Goal: Transaction & Acquisition: Purchase product/service

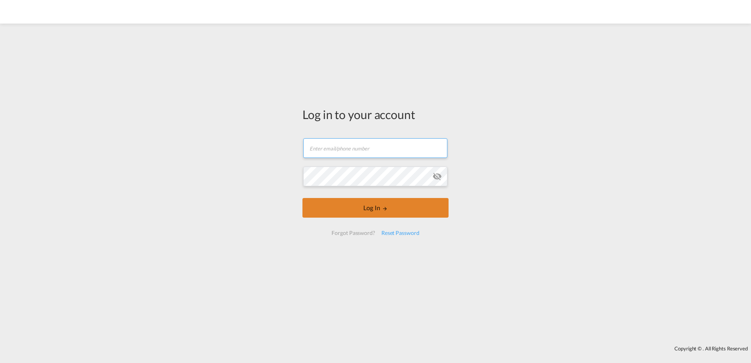
type input "[EMAIL_ADDRESS][PERSON_NAME][DOMAIN_NAME]"
click at [332, 203] on button "Log In" at bounding box center [375, 208] width 146 height 20
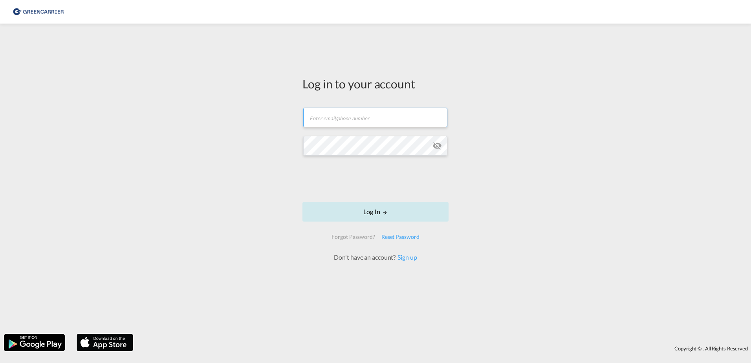
type input "dardan.ahmeti@hecksher.com"
click at [381, 213] on button "Log In" at bounding box center [375, 212] width 146 height 20
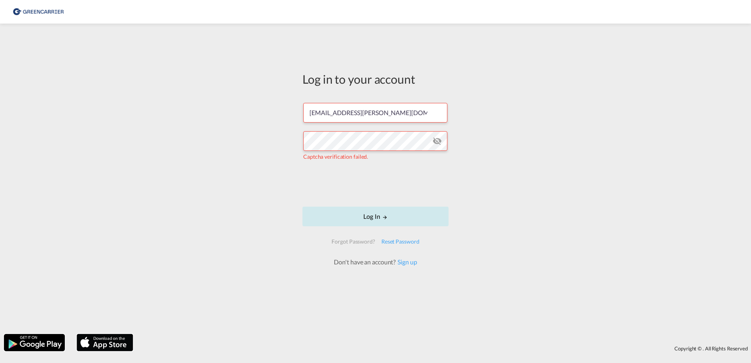
click at [369, 214] on button "Log In" at bounding box center [375, 217] width 146 height 20
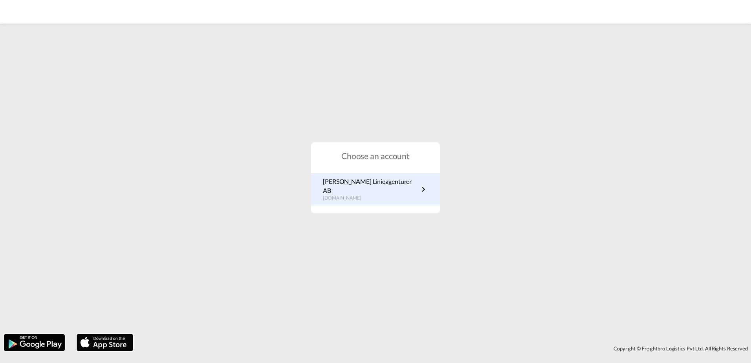
click at [385, 183] on p "Hecksher Linieagenturer AB" at bounding box center [371, 186] width 96 height 18
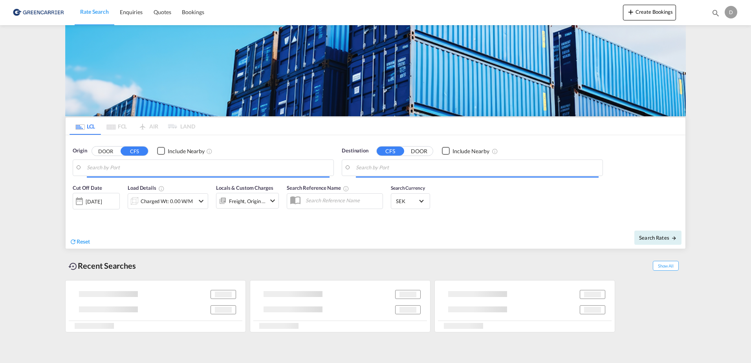
type input "SE-37433, [GEOGRAPHIC_DATA], [GEOGRAPHIC_DATA]"
type input "Miami, FL, USMIA"
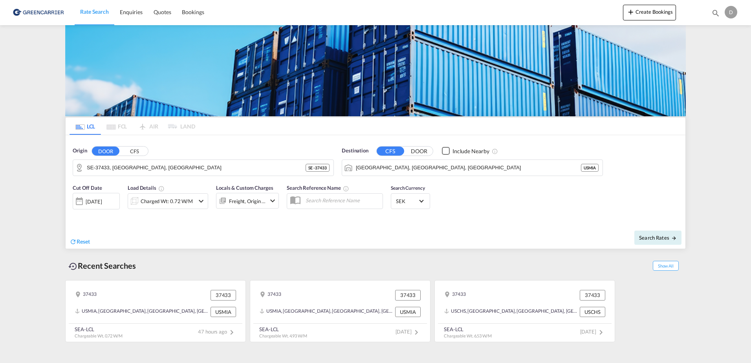
click at [174, 204] on div "Charged Wt: 0.72 W/M" at bounding box center [167, 201] width 52 height 11
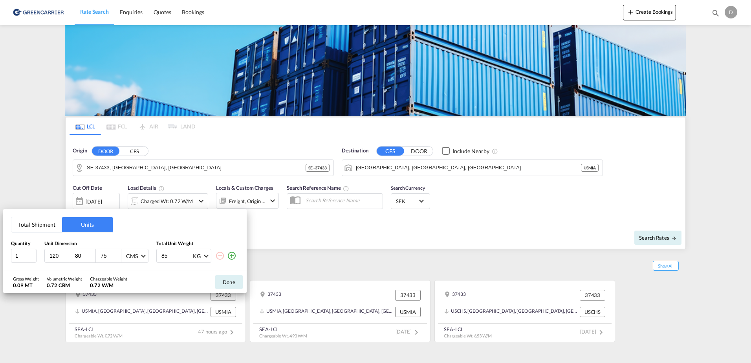
drag, startPoint x: 101, startPoint y: 256, endPoint x: 107, endPoint y: 256, distance: 5.5
click at [101, 256] on input "75" at bounding box center [110, 255] width 21 height 7
drag, startPoint x: 109, startPoint y: 257, endPoint x: 75, endPoint y: 258, distance: 34.6
click at [75, 258] on div "120 80 75 CMS CMS Inches" at bounding box center [96, 256] width 104 height 14
type input "115"
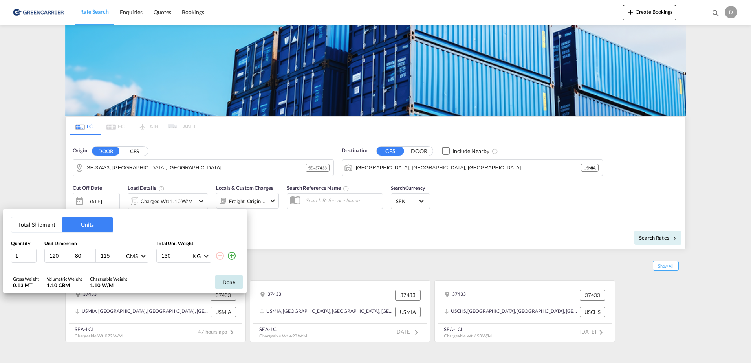
type input "130"
click at [229, 282] on button "Done" at bounding box center [228, 282] width 27 height 14
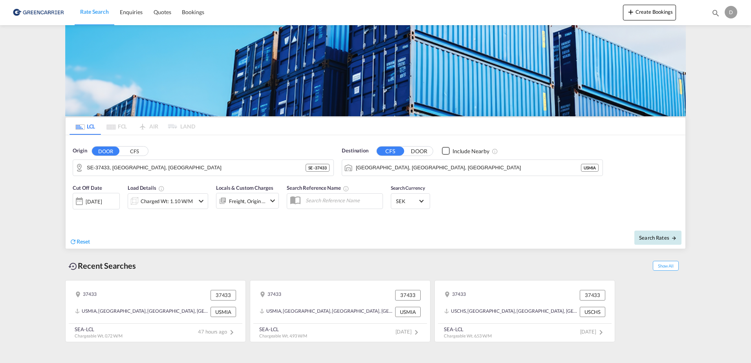
click at [657, 236] on span "Search Rates" at bounding box center [658, 238] width 38 height 6
type input "37433 to USMIA / 19 Sep 2025"
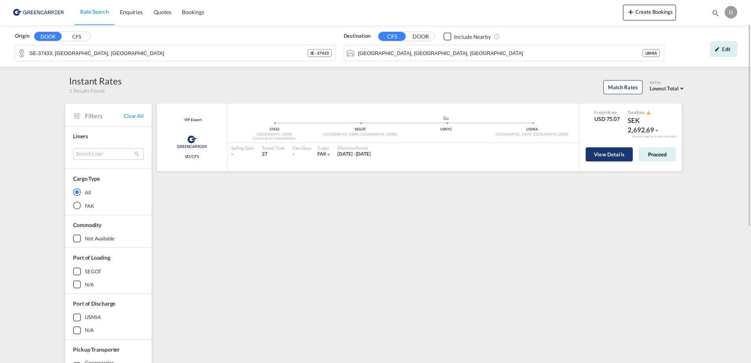
click at [593, 156] on button "View Details" at bounding box center [609, 154] width 47 height 14
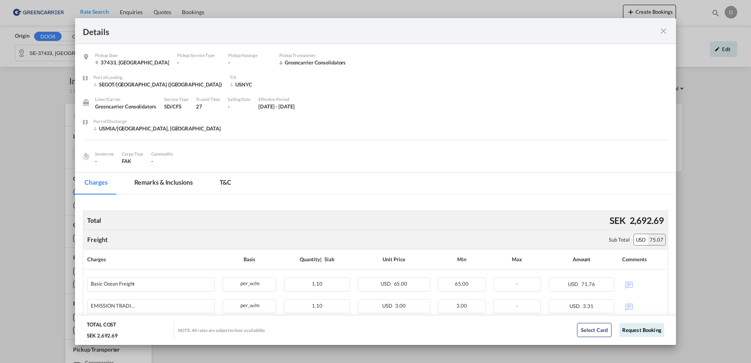
click at [658, 34] on div "Pickup Door ..." at bounding box center [639, 31] width 59 height 10
click at [665, 30] on md-icon "icon-close fg-AAA8AD m-0 cursor" at bounding box center [663, 30] width 9 height 9
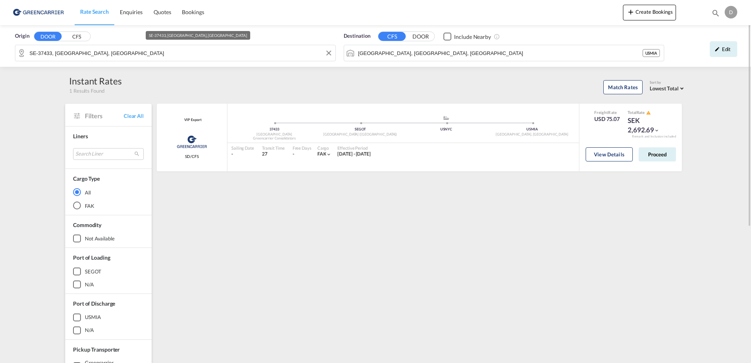
click at [290, 51] on div "Origin DOOR CFS SE-37433, Karlshamn, Blekinge Destination CFS DOOR Include Near…" at bounding box center [375, 46] width 751 height 42
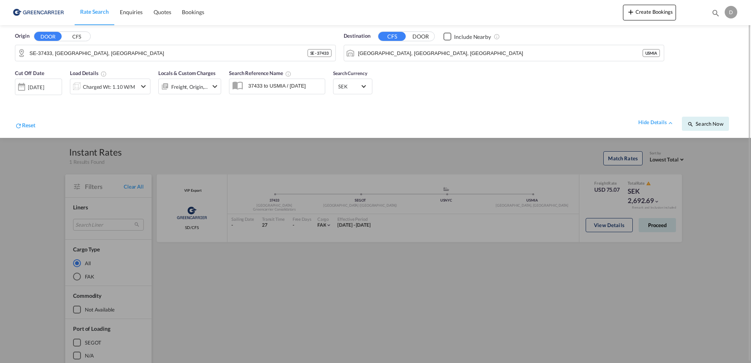
click at [141, 86] on md-icon "icon-chevron-down" at bounding box center [143, 86] width 9 height 9
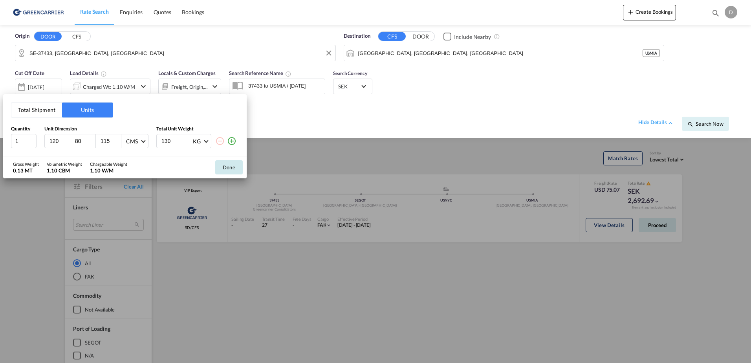
click at [241, 170] on button "Done" at bounding box center [228, 167] width 27 height 14
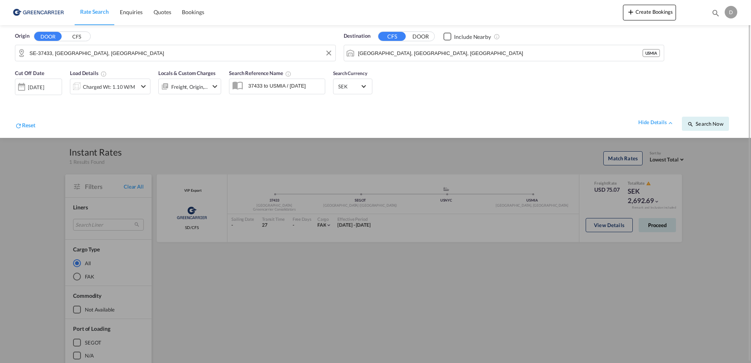
click at [573, 283] on div at bounding box center [375, 181] width 751 height 363
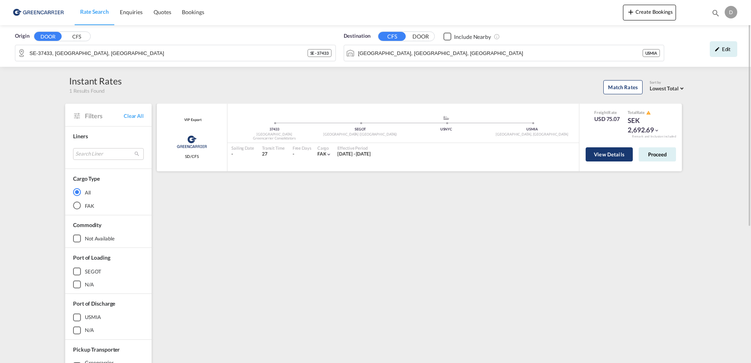
click at [614, 153] on button "View Details" at bounding box center [609, 154] width 47 height 14
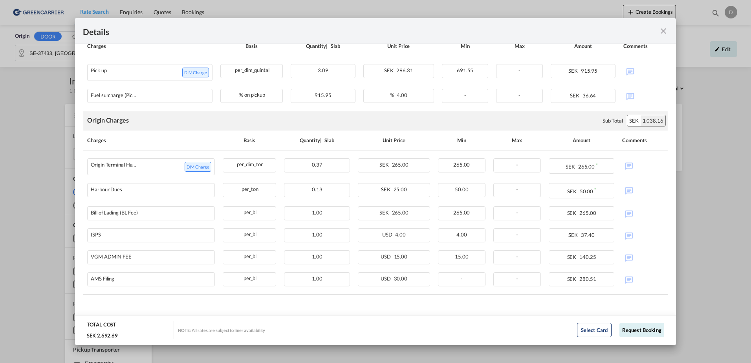
scroll to position [308, 0]
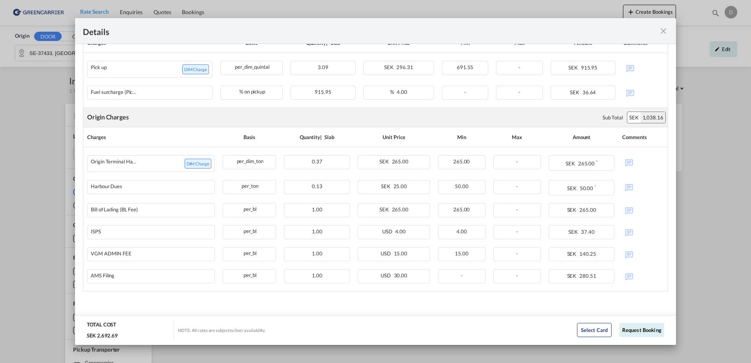
click at [667, 30] on md-icon "icon-close fg-AAA8AD m-0 cursor" at bounding box center [663, 30] width 9 height 9
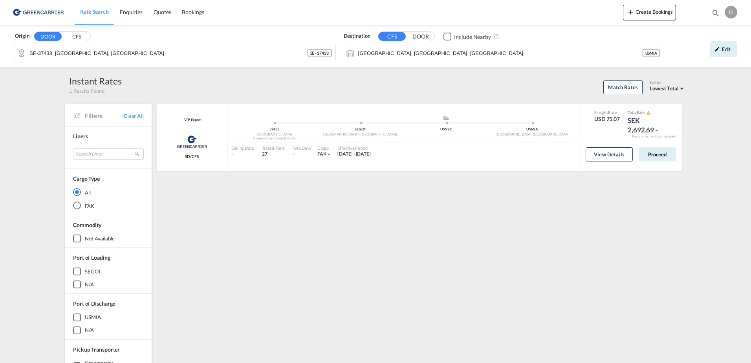
click at [222, 55] on input "SE-37433, [GEOGRAPHIC_DATA], [GEOGRAPHIC_DATA]" at bounding box center [168, 53] width 278 height 12
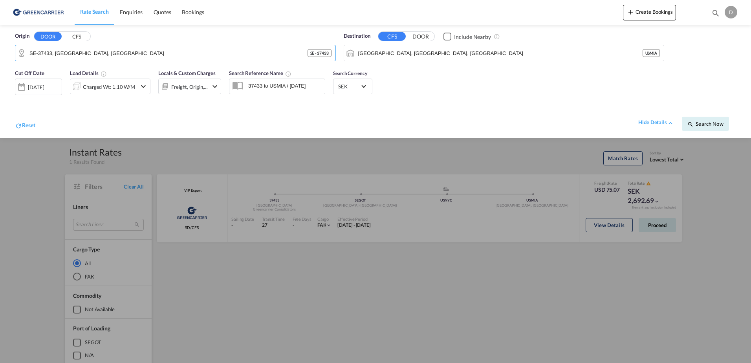
click at [143, 89] on md-icon "icon-chevron-down" at bounding box center [143, 86] width 9 height 9
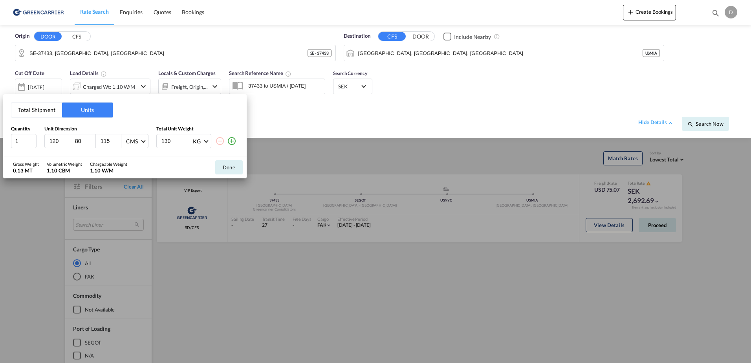
click at [379, 115] on div "Total Shipment Units Quantity Unit Dimension Total Unit Weight 1 120 80 115 CMS…" at bounding box center [375, 181] width 751 height 363
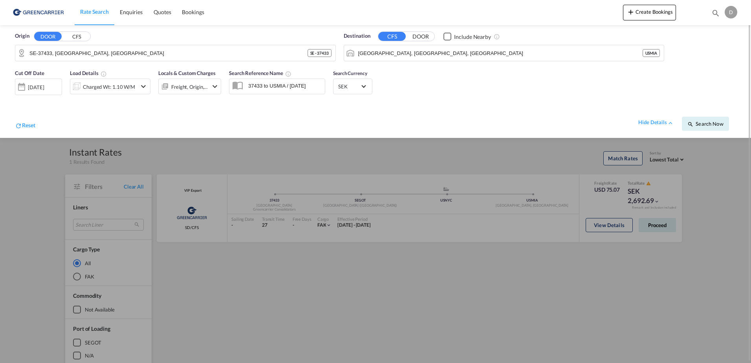
click at [639, 122] on div "hide details Search Now" at bounding box center [385, 120] width 701 height 22
click at [651, 125] on div "hide details" at bounding box center [656, 123] width 36 height 8
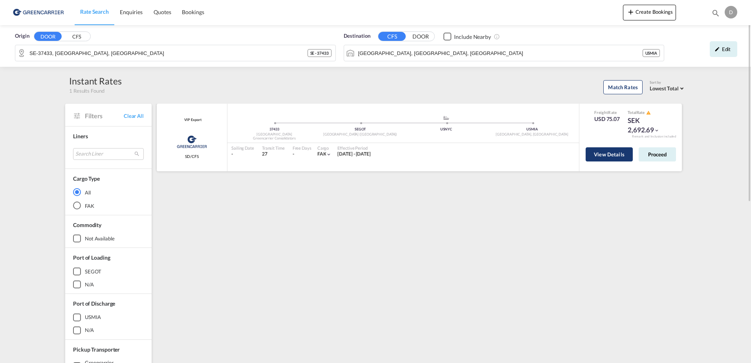
click at [621, 154] on button "View Details" at bounding box center [609, 154] width 47 height 14
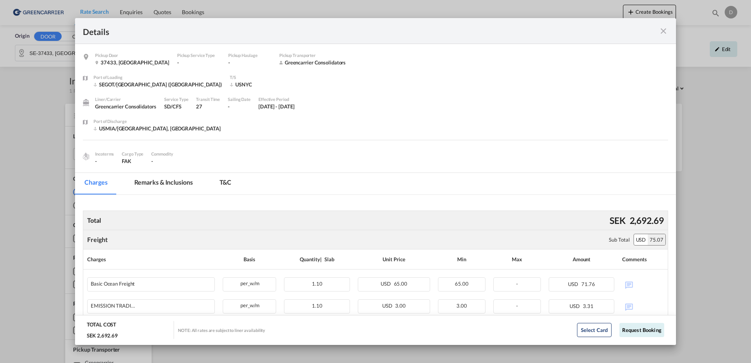
click at [660, 30] on md-icon "icon-close fg-AAA8AD m-0 cursor" at bounding box center [663, 30] width 9 height 9
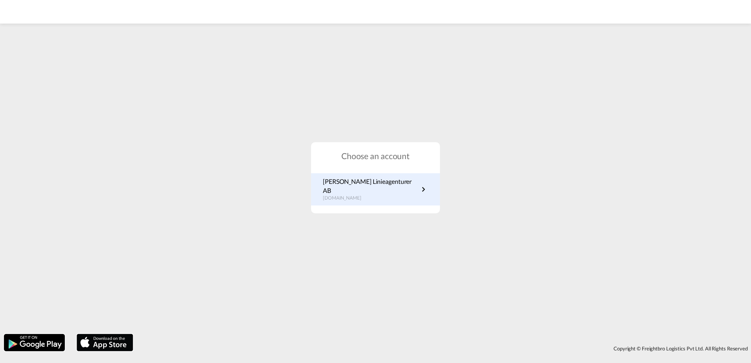
click at [345, 184] on p "Hecksher Linieagenturer AB" at bounding box center [371, 186] width 96 height 18
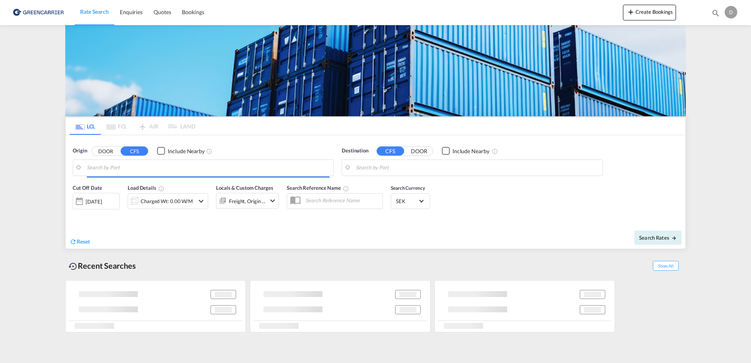
type input "SE-37433, [GEOGRAPHIC_DATA], [GEOGRAPHIC_DATA]"
type input "[GEOGRAPHIC_DATA], [GEOGRAPHIC_DATA], [GEOGRAPHIC_DATA]"
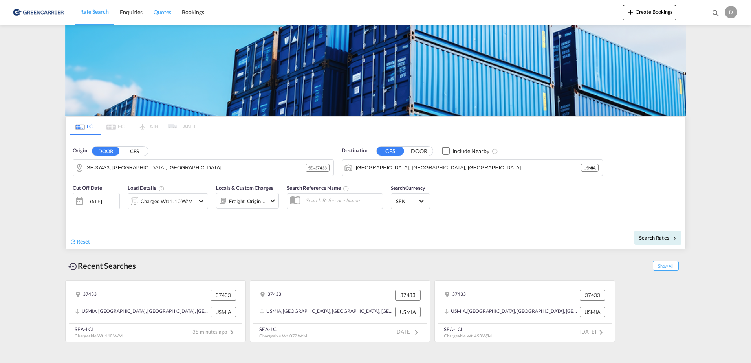
click at [159, 11] on span "Quotes" at bounding box center [162, 12] width 17 height 7
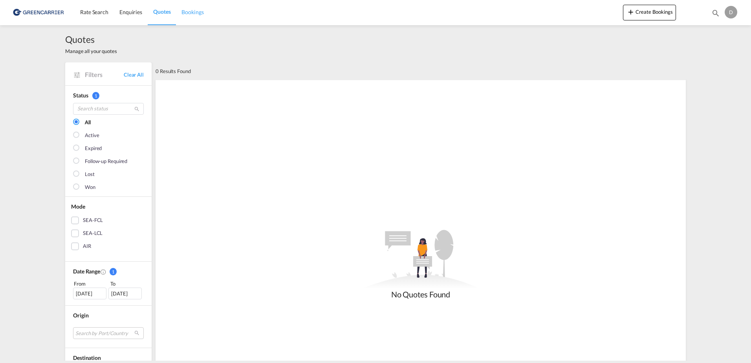
click at [181, 12] on link "Bookings" at bounding box center [192, 13] width 33 height 26
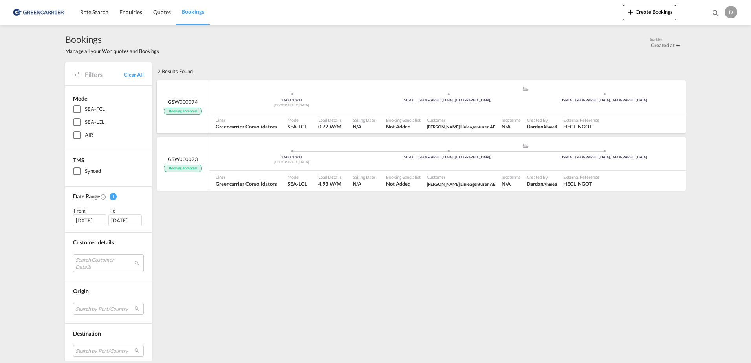
click at [445, 123] on span "[PERSON_NAME] Linieagenturer AB" at bounding box center [461, 126] width 69 height 7
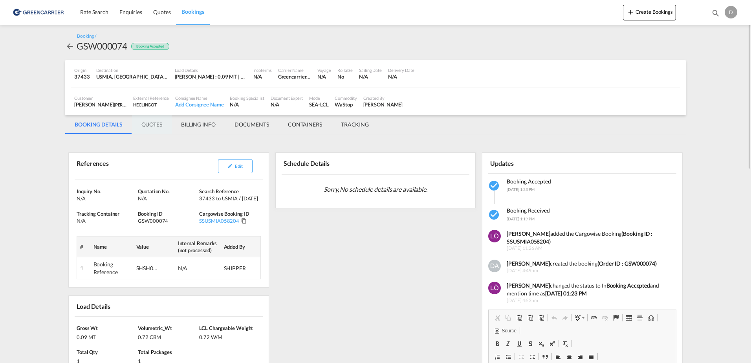
click at [142, 125] on md-tab-item "QUOTES" at bounding box center [152, 124] width 40 height 19
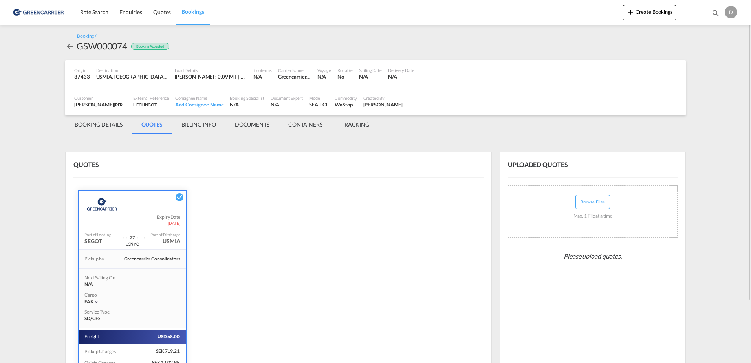
scroll to position [75, 0]
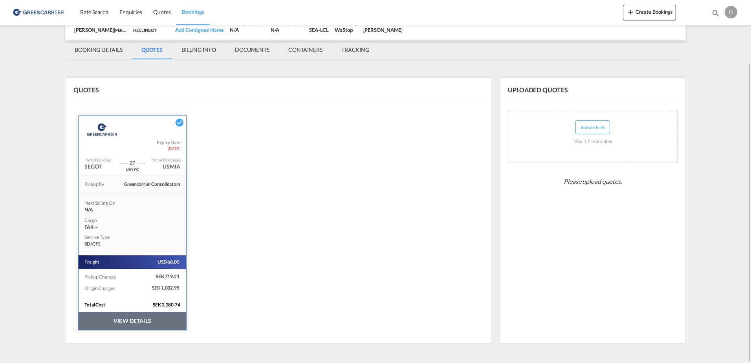
click at [246, 174] on div "QUOTES Greencarrier Consolidators Expiry Date [DATE] Port of Loading SEGOT . . …" at bounding box center [278, 210] width 427 height 266
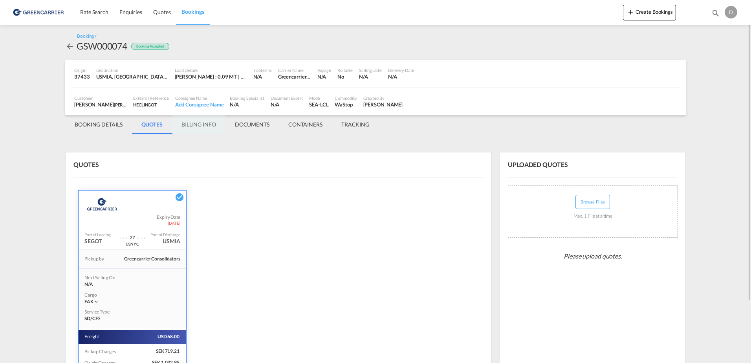
click at [201, 126] on md-tab-item "BILLING INFO" at bounding box center [198, 124] width 53 height 19
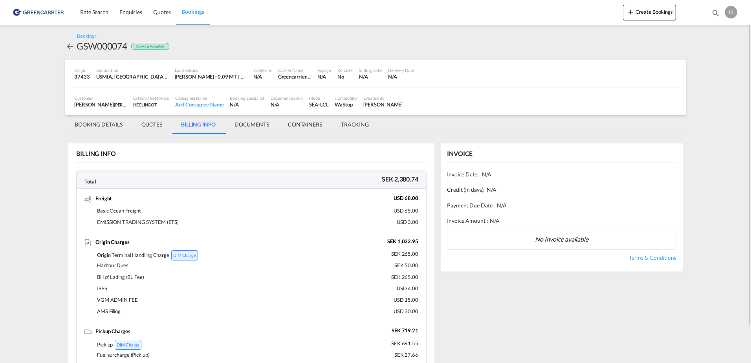
scroll to position [39, 0]
